Goal: Use online tool/utility: Utilize a website feature to perform a specific function

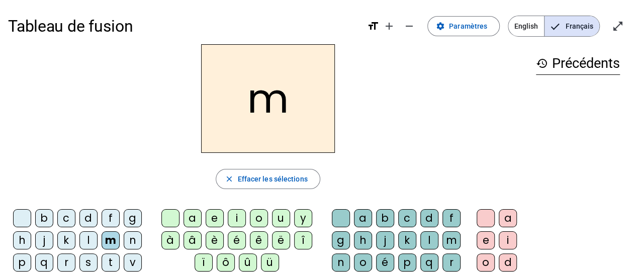
click at [360, 219] on div "a" at bounding box center [363, 218] width 18 height 18
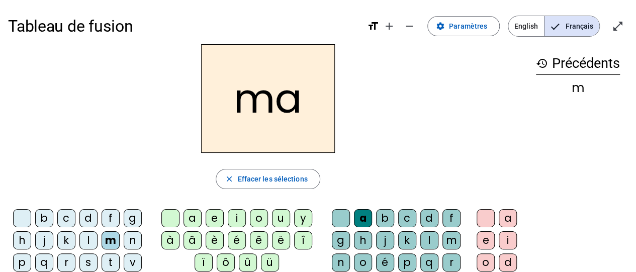
click at [260, 180] on span "Effacer les sélections" at bounding box center [272, 179] width 70 height 12
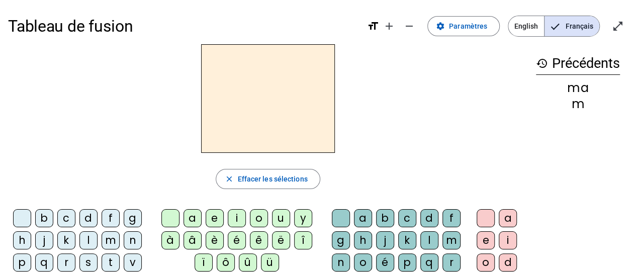
click at [86, 240] on div "l" at bounding box center [88, 240] width 18 height 18
click at [195, 220] on div "a" at bounding box center [192, 218] width 18 height 18
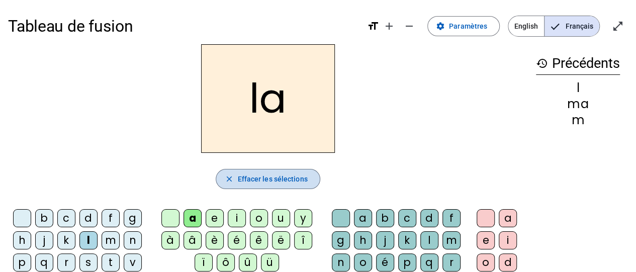
click at [274, 181] on span "Effacer les sélections" at bounding box center [272, 179] width 70 height 12
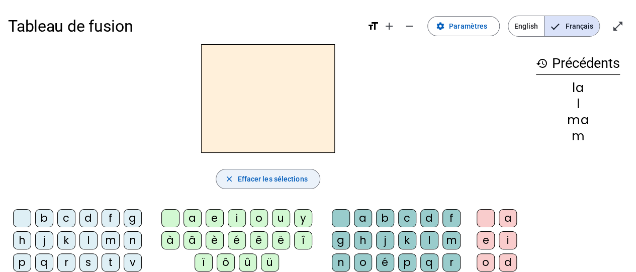
click at [86, 242] on div "l" at bounding box center [88, 240] width 18 height 18
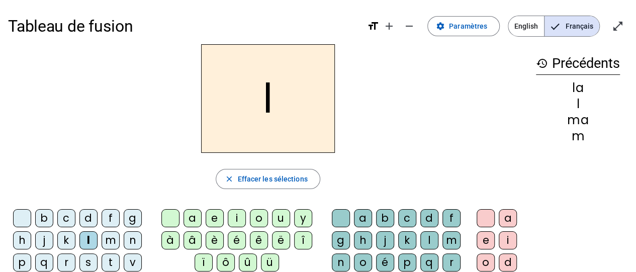
click at [216, 220] on div "e" at bounding box center [215, 218] width 18 height 18
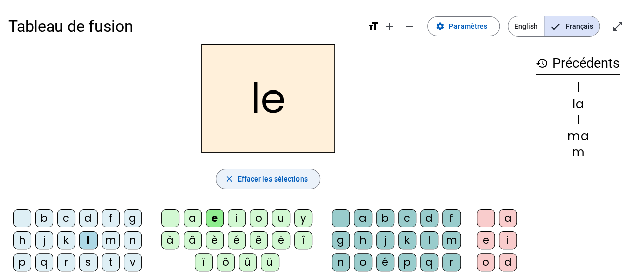
click at [263, 181] on span "Effacer les sélections" at bounding box center [272, 179] width 70 height 12
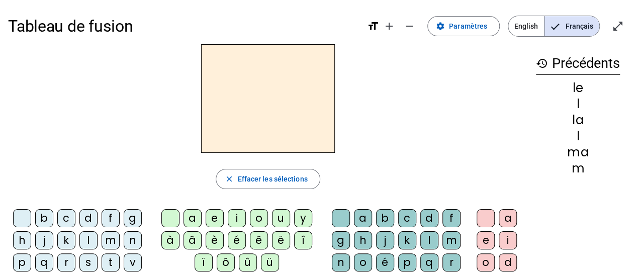
click at [88, 221] on div "d" at bounding box center [88, 218] width 18 height 18
click at [217, 222] on div "e" at bounding box center [215, 218] width 18 height 18
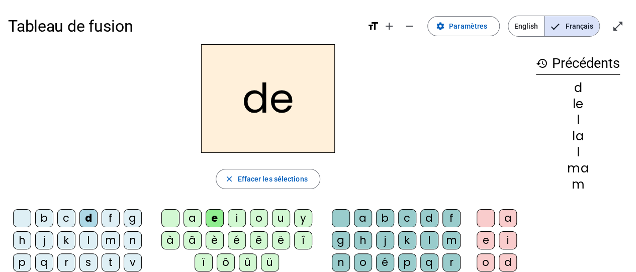
click at [296, 183] on span "Effacer les sélections" at bounding box center [272, 179] width 70 height 12
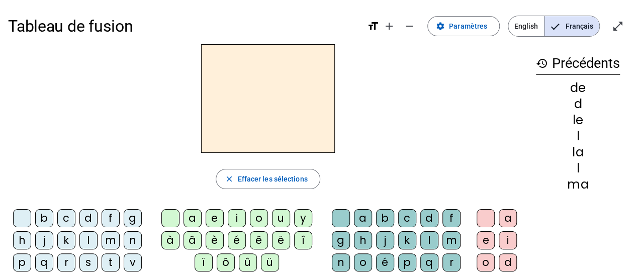
click at [86, 221] on div "d" at bounding box center [88, 218] width 18 height 18
click at [261, 201] on div "d close Effacer les sélections b c d f g h j k l m n p q r s t v w x z ç a e i …" at bounding box center [268, 206] width 520 height 324
click at [278, 218] on div "u" at bounding box center [281, 218] width 18 height 18
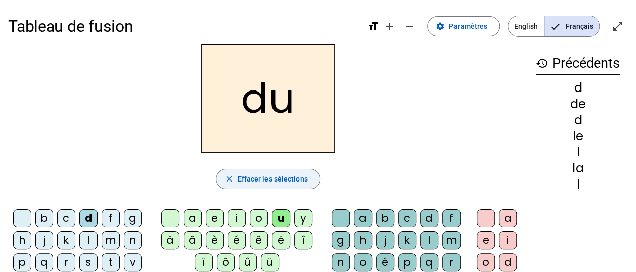
click at [290, 181] on span "Effacer les sélections" at bounding box center [272, 179] width 70 height 12
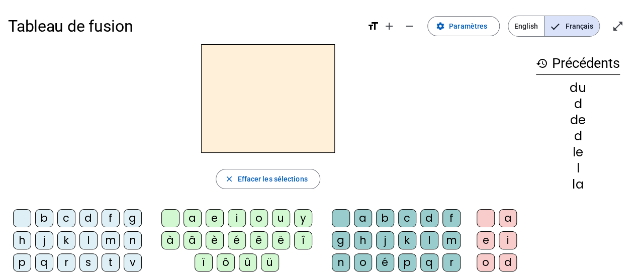
click at [115, 264] on div "t" at bounding box center [111, 262] width 18 height 18
click at [276, 221] on div "u" at bounding box center [281, 218] width 18 height 18
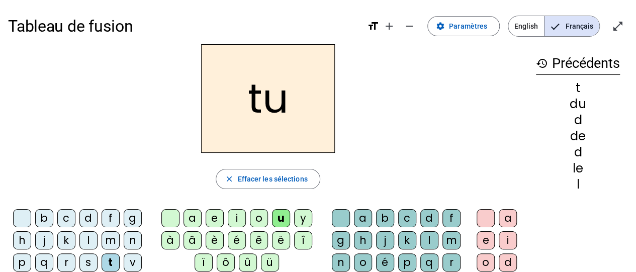
click at [270, 180] on span "Effacer les sélections" at bounding box center [272, 179] width 70 height 12
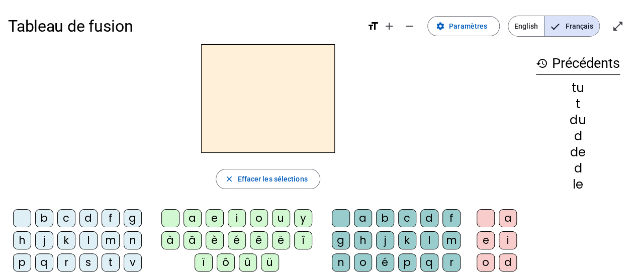
click at [113, 263] on div "t" at bounding box center [111, 262] width 18 height 18
click at [195, 221] on div "a" at bounding box center [192, 218] width 18 height 18
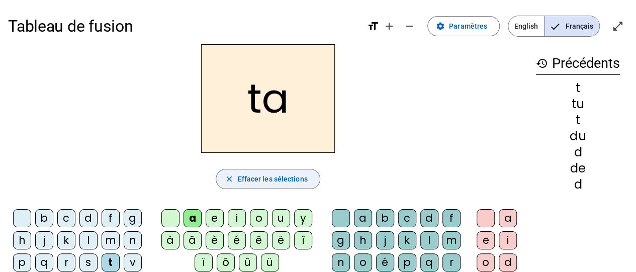
click at [297, 182] on span "Effacer les sélections" at bounding box center [272, 179] width 70 height 12
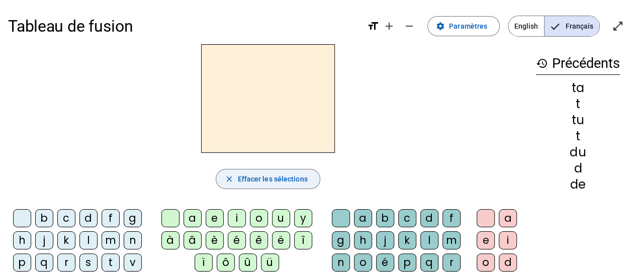
click at [114, 263] on div "t" at bounding box center [111, 262] width 18 height 18
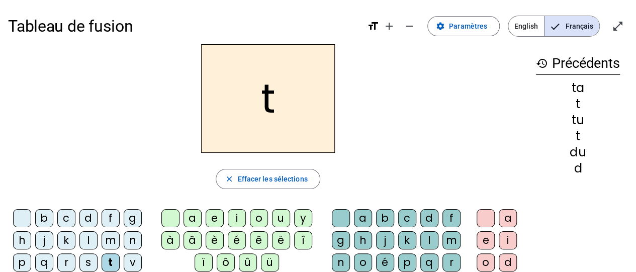
click at [214, 220] on div "e" at bounding box center [215, 218] width 18 height 18
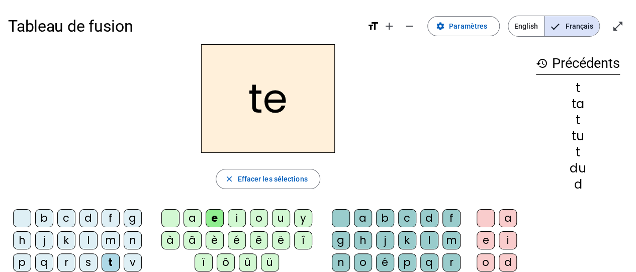
click at [298, 178] on span "Effacer les sélections" at bounding box center [272, 179] width 70 height 12
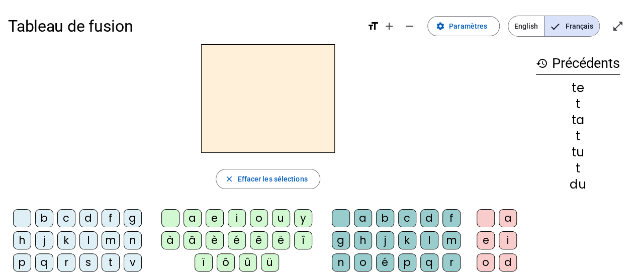
click at [116, 239] on div "m" at bounding box center [111, 240] width 18 height 18
click at [212, 216] on div "e" at bounding box center [215, 218] width 18 height 18
